Goal: Use online tool/utility: Utilize a website feature to perform a specific function

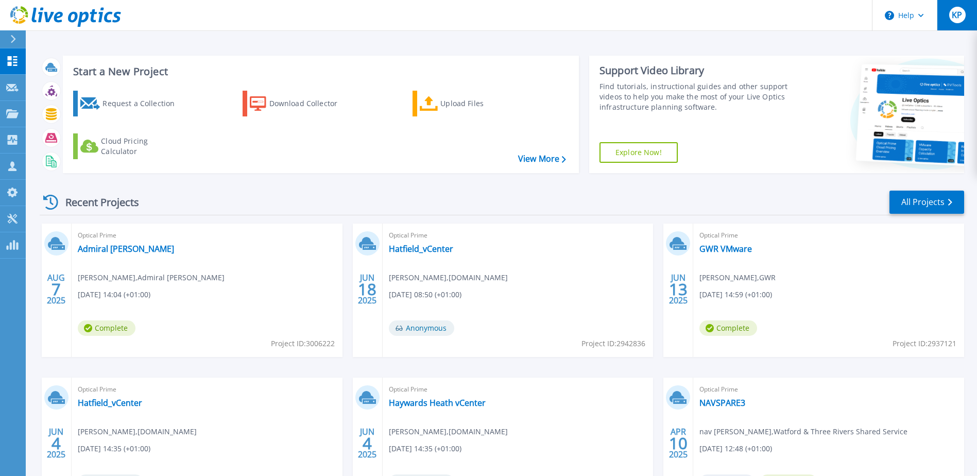
drag, startPoint x: 957, startPoint y: 8, endPoint x: 957, endPoint y: 18, distance: 9.3
click at [957, 9] on div "KP" at bounding box center [957, 15] width 16 height 16
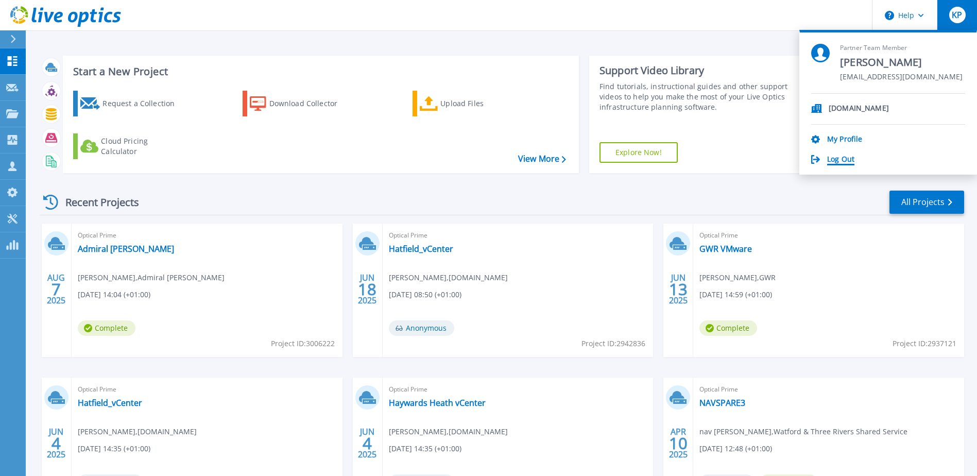
click at [837, 155] on link "Log Out" at bounding box center [840, 160] width 27 height 10
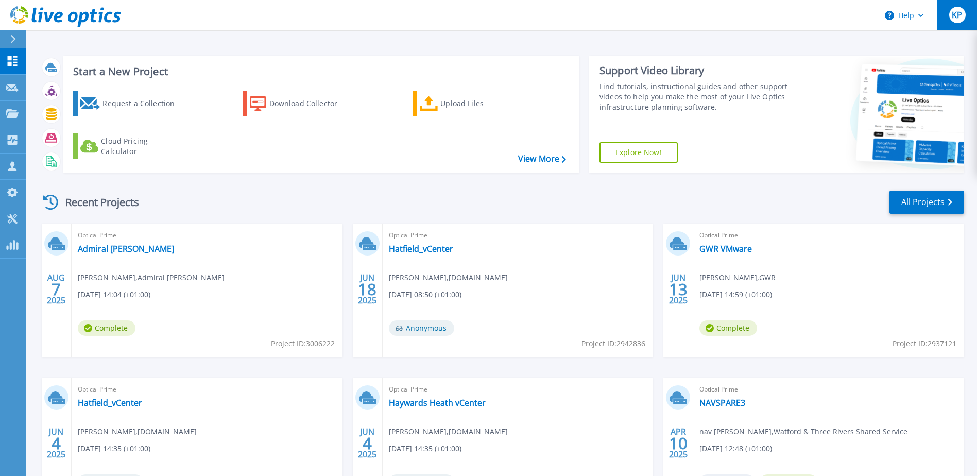
click at [961, 12] on span "KP" at bounding box center [956, 15] width 10 height 8
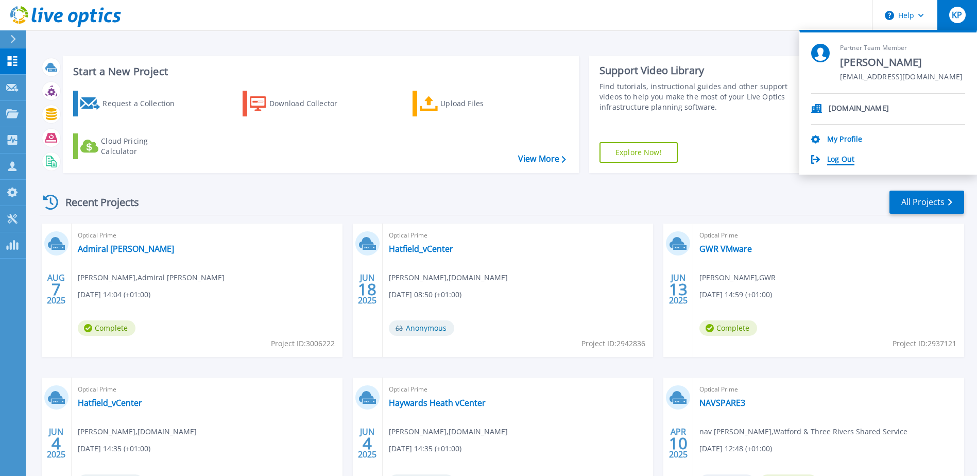
click at [841, 157] on link "Log Out" at bounding box center [840, 160] width 27 height 10
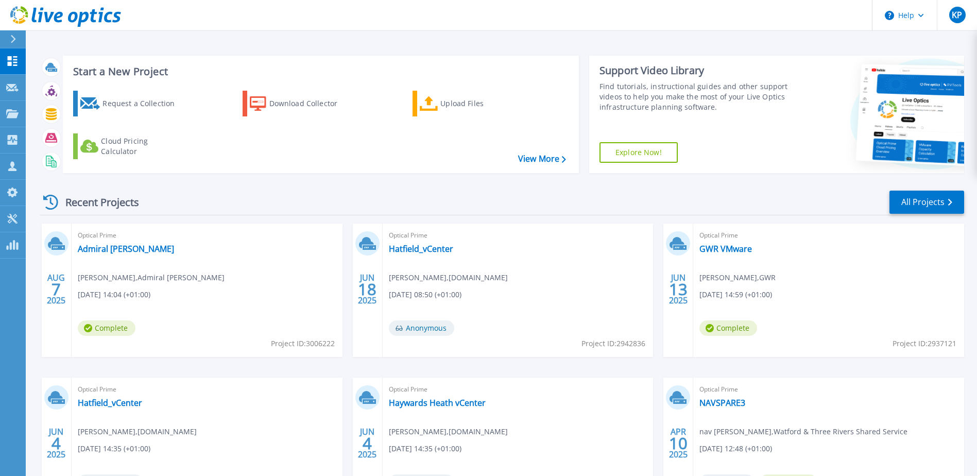
click at [18, 38] on div at bounding box center [17, 39] width 16 height 18
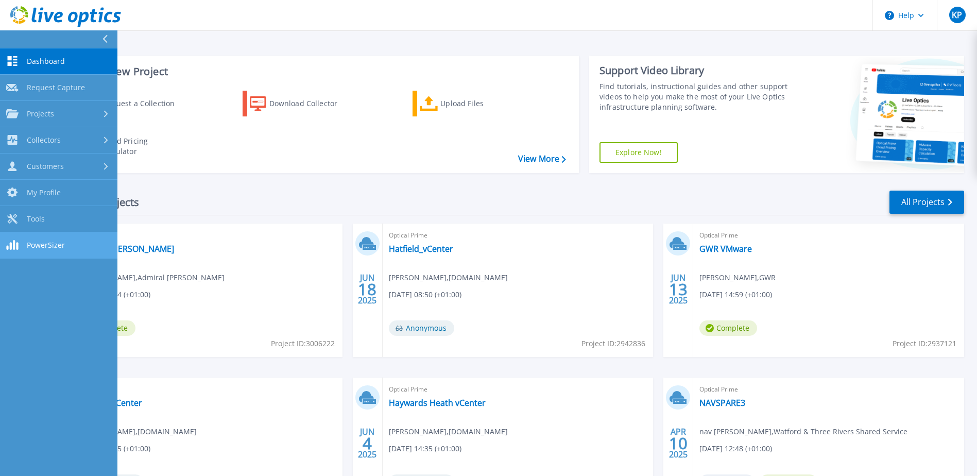
click at [62, 245] on span "PowerSizer" at bounding box center [46, 244] width 38 height 9
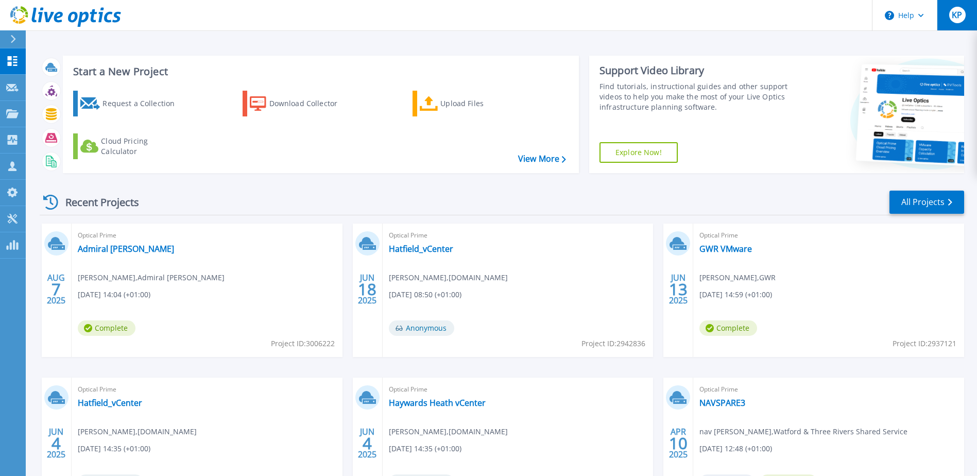
click at [949, 10] on div "KP" at bounding box center [957, 15] width 16 height 16
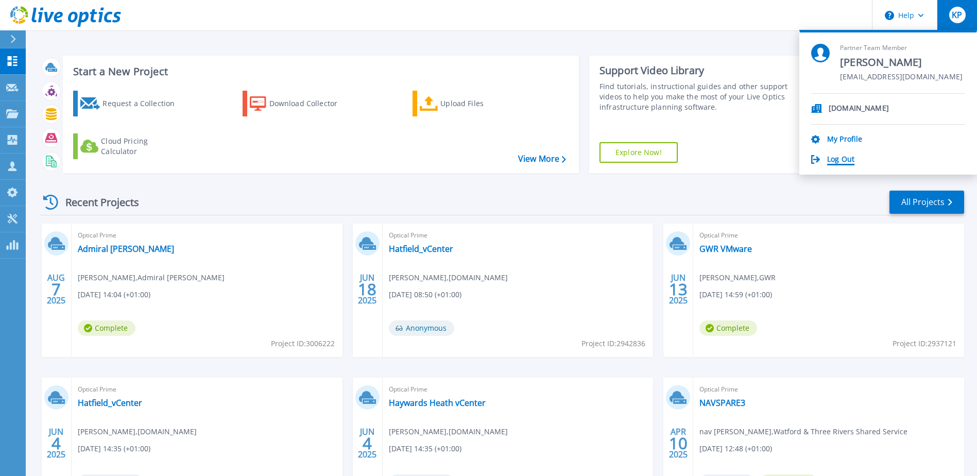
click at [834, 162] on link "Log Out" at bounding box center [840, 160] width 27 height 10
